Goal: Information Seeking & Learning: Ask a question

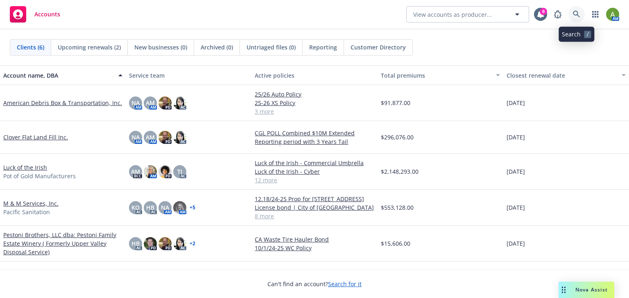
click at [573, 11] on icon at bounding box center [576, 14] width 7 height 7
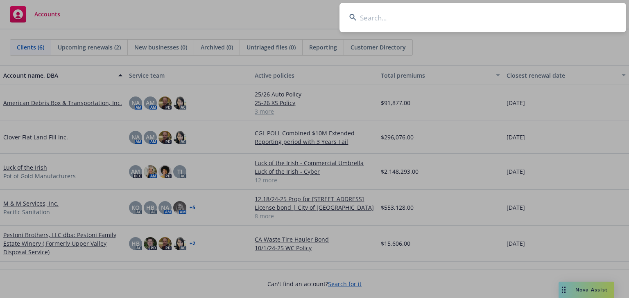
click at [447, 23] on input at bounding box center [482, 17] width 286 height 29
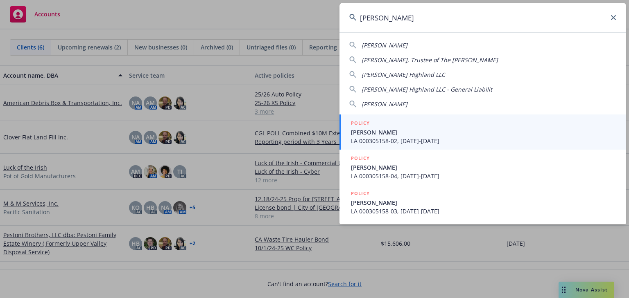
click at [438, 73] on span "[PERSON_NAME] Highland LLC" at bounding box center [402, 75] width 83 height 8
type input "[PERSON_NAME] Highland LLC"
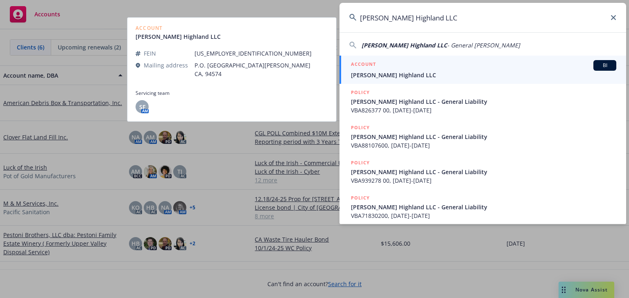
click at [415, 76] on span "Gregory J. Pestoni Highland LLC" at bounding box center [483, 75] width 265 height 9
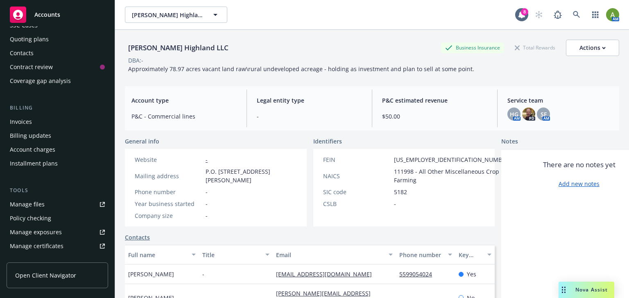
scroll to position [98, 0]
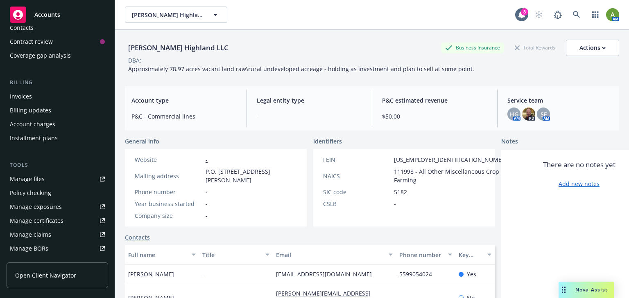
click at [34, 181] on div "Manage files" at bounding box center [27, 179] width 35 height 13
click at [573, 13] on icon at bounding box center [576, 14] width 7 height 7
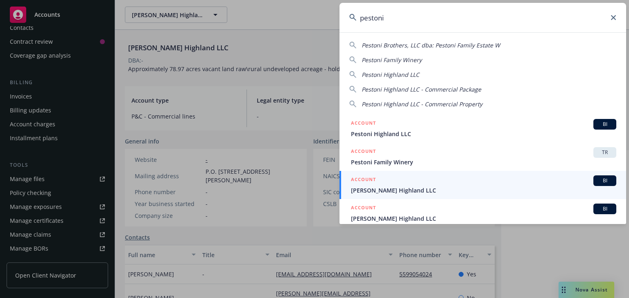
click at [403, 46] on span "Pestoni Brothers, LLC dba: Pestoni Family Estate W" at bounding box center [430, 45] width 138 height 8
type input "Pestoni Brothers, LLC dba: Pestoni Family Estate W"
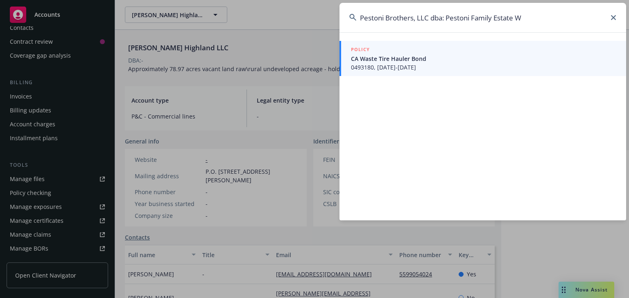
click at [610, 20] on input "Pestoni Brothers, LLC dba: Pestoni Family Estate W" at bounding box center [482, 17] width 286 height 29
click at [616, 15] on input "Pestoni Brothers, LLC dba: Pestoni Family Estate W" at bounding box center [482, 17] width 286 height 29
click at [615, 17] on icon at bounding box center [613, 17] width 5 height 5
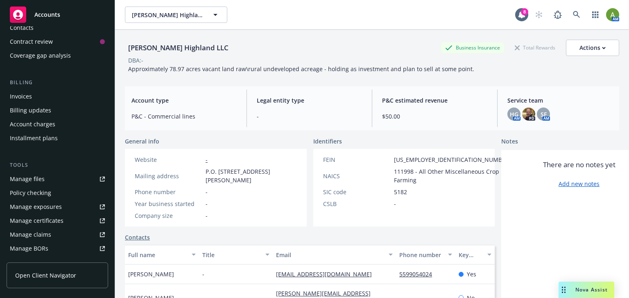
click at [45, 15] on span "Accounts" at bounding box center [47, 14] width 26 height 7
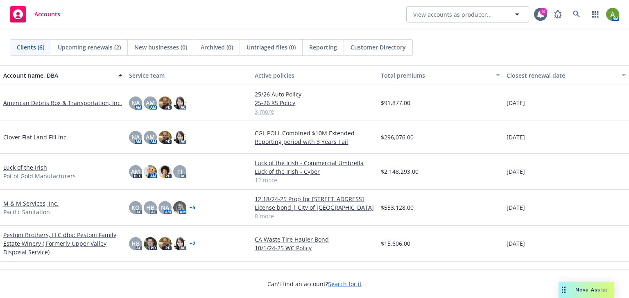
click at [32, 234] on link "Pestoni Brothers, LLC dba: Pestoni Family Estate Winery ( Formerly Upper Valley…" at bounding box center [62, 244] width 119 height 26
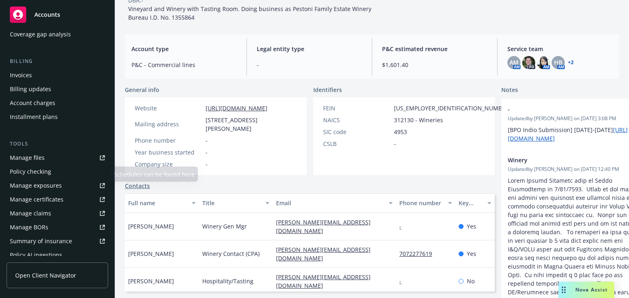
scroll to position [131, 0]
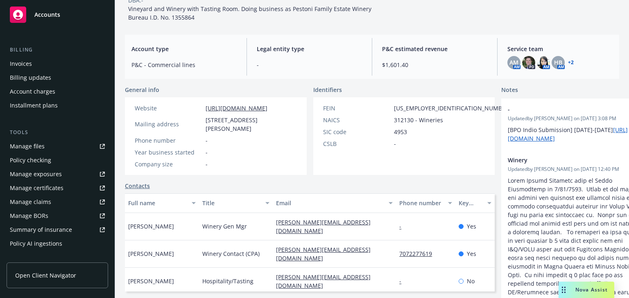
click at [34, 185] on div "Manage certificates" at bounding box center [37, 188] width 54 height 13
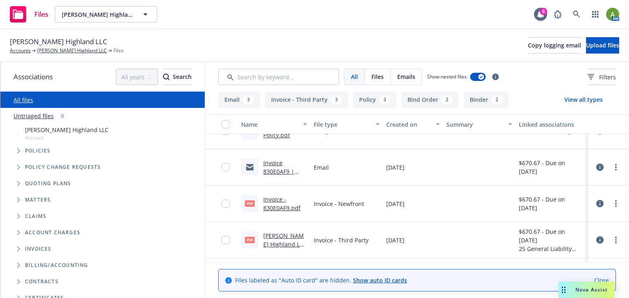
scroll to position [33, 0]
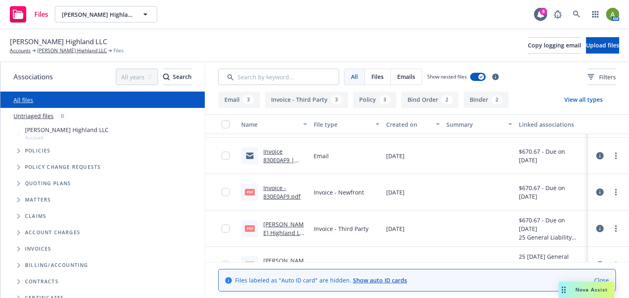
click at [274, 192] on div "Invoice - 830E0AF9.pdf" at bounding box center [285, 192] width 44 height 17
click at [270, 196] on link "Invoice - 830E0AF9.pdf" at bounding box center [281, 192] width 37 height 16
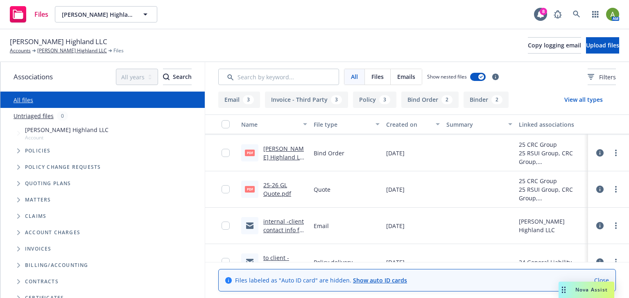
scroll to position [196, 0]
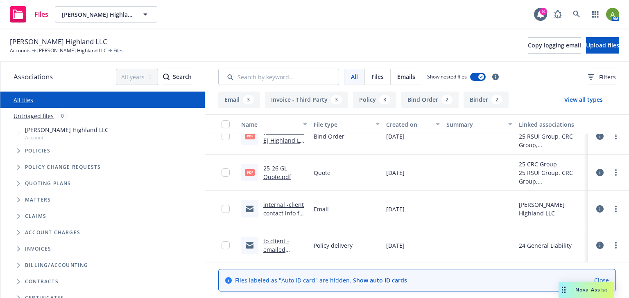
click at [268, 246] on link "to client -emailed 9/22/24-25 GL policy w invoice-tbd.msg" at bounding box center [282, 262] width 38 height 51
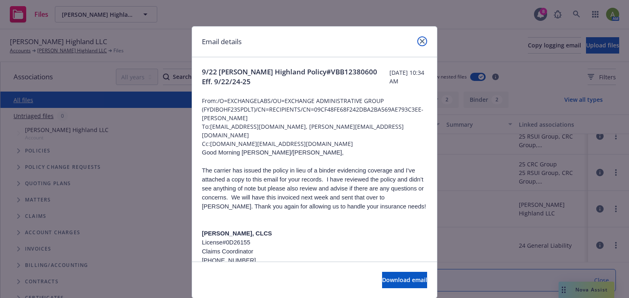
click at [421, 36] on link "close" at bounding box center [422, 41] width 10 height 10
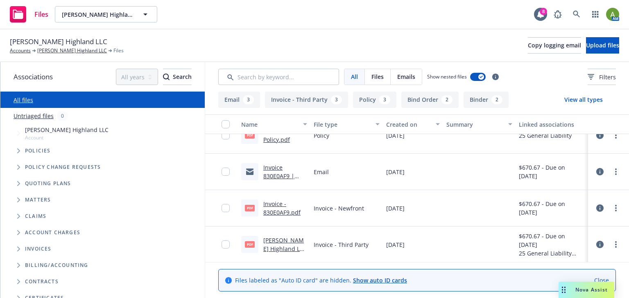
scroll to position [0, 0]
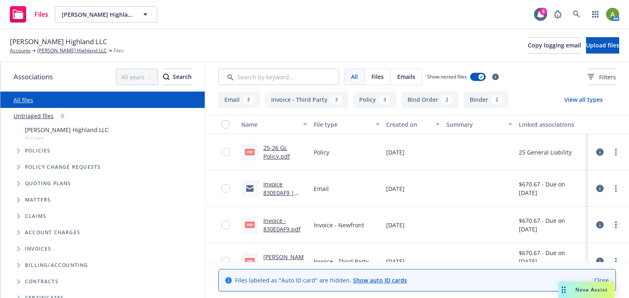
click at [611, 226] on link "more" at bounding box center [616, 225] width 10 height 10
click at [596, 228] on icon at bounding box center [599, 224] width 7 height 7
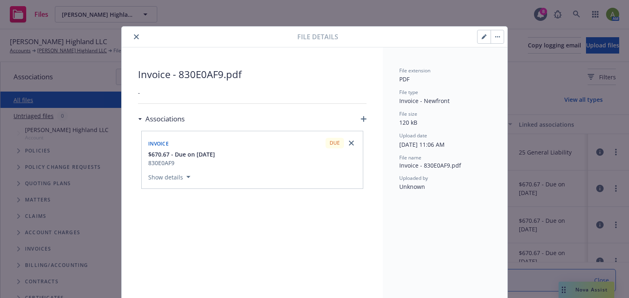
click at [174, 175] on button "Show details" at bounding box center [169, 177] width 49 height 10
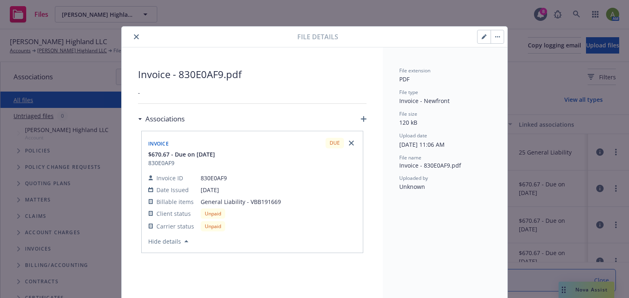
click at [134, 38] on icon "close" at bounding box center [136, 36] width 5 height 5
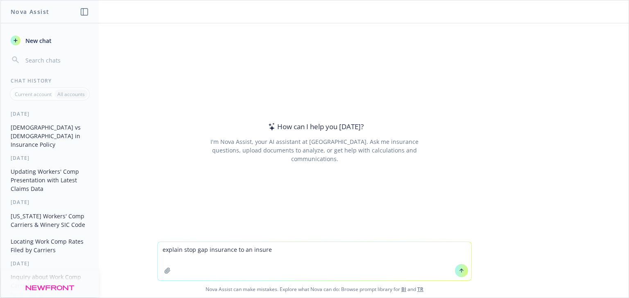
type textarea "explain stop gap insurance to an insured"
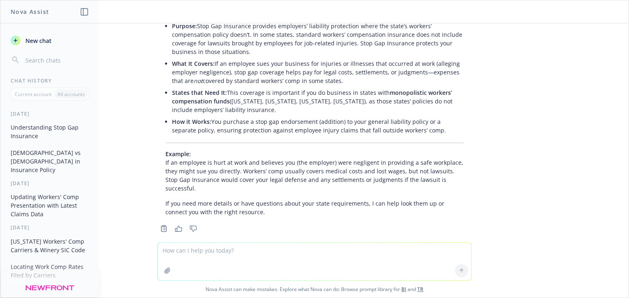
scroll to position [110, 0]
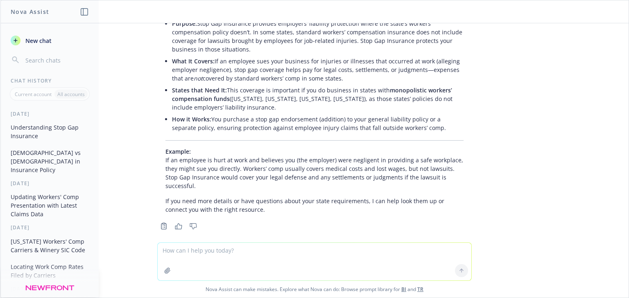
drag, startPoint x: 299, startPoint y: 250, endPoint x: 295, endPoint y: 244, distance: 7.7
click at [299, 249] on textarea at bounding box center [315, 262] width 314 height 38
type textarea "which work comp class code would mobile bottling service be for a winery"
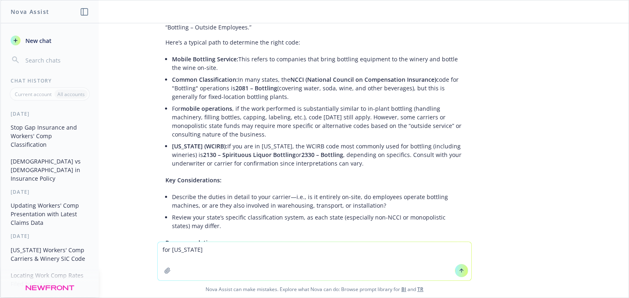
scroll to position [375, 0]
drag, startPoint x: 187, startPoint y: 253, endPoint x: 111, endPoint y: 256, distance: 76.2
click at [121, 252] on div "for california Nova Assist can make mistakes. Explore what Nova can do: Browse …" at bounding box center [314, 270] width 628 height 56
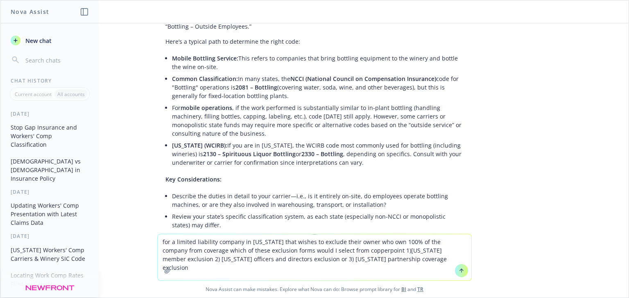
type textarea "for a limited liability company in california that wishes to exclude their owne…"
click at [460, 268] on icon at bounding box center [461, 271] width 6 height 6
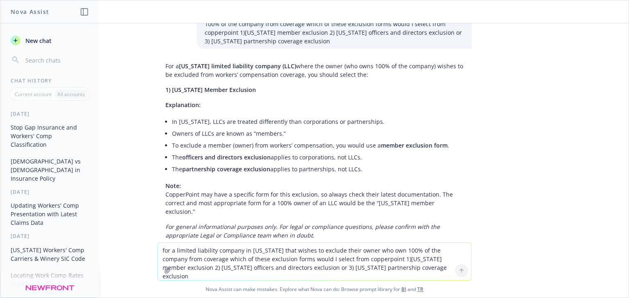
scroll to position [691, 0]
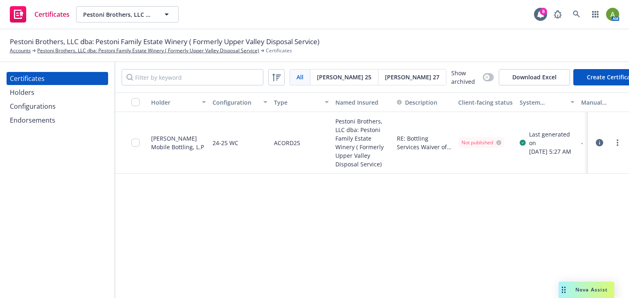
click at [21, 95] on div "Holders" at bounding box center [22, 92] width 25 height 13
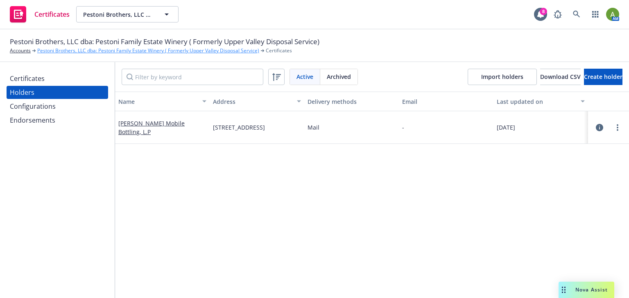
click at [183, 50] on link "Pestoni Brothers, LLC dba: Pestoni Family Estate Winery ( Formerly Upper Valley…" at bounding box center [148, 50] width 222 height 7
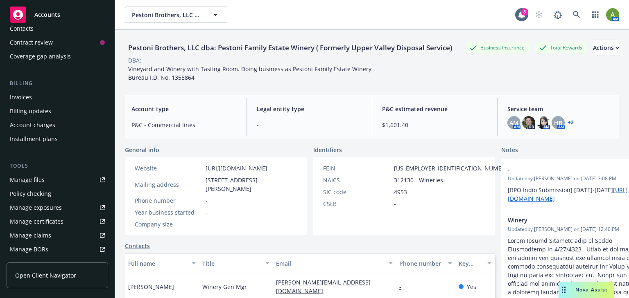
scroll to position [98, 0]
click at [31, 184] on div "Manage files" at bounding box center [27, 179] width 35 height 13
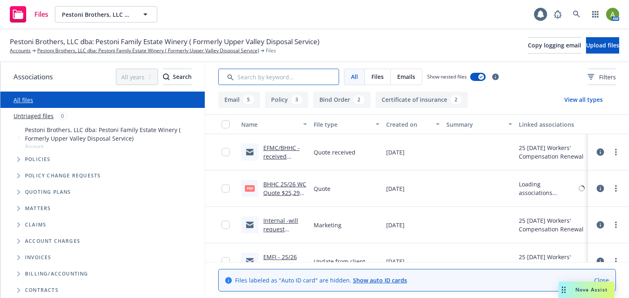
click at [257, 74] on input "Search by keyword..." at bounding box center [278, 77] width 121 height 16
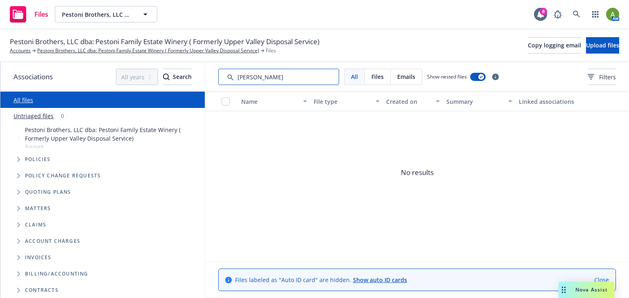
type input "[PERSON_NAME]"
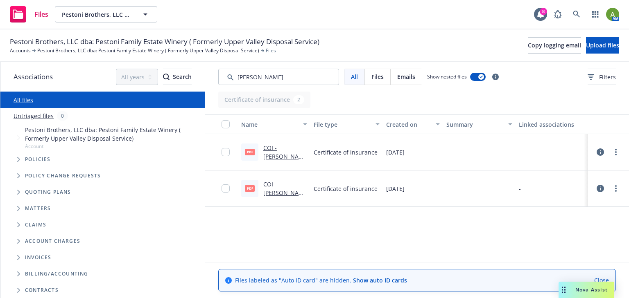
click at [280, 154] on link "COI - [PERSON_NAME] Mobile Bottling, L.P - Pestoni Brothers, LLC dba: Pestoni F…" at bounding box center [284, 195] width 43 height 102
